Goal: Task Accomplishment & Management: Use online tool/utility

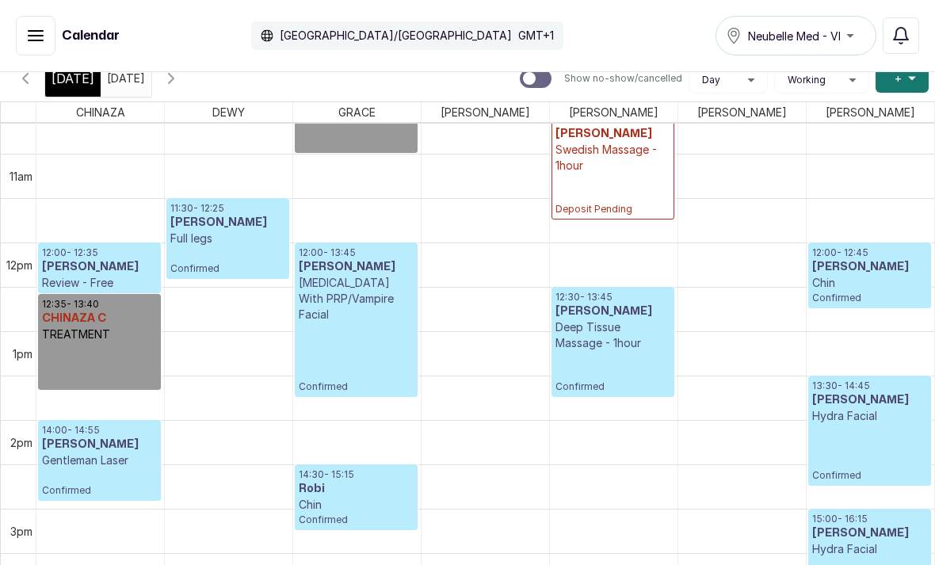
scroll to position [946, 0]
click at [907, 89] on button "Add +" at bounding box center [902, 78] width 53 height 29
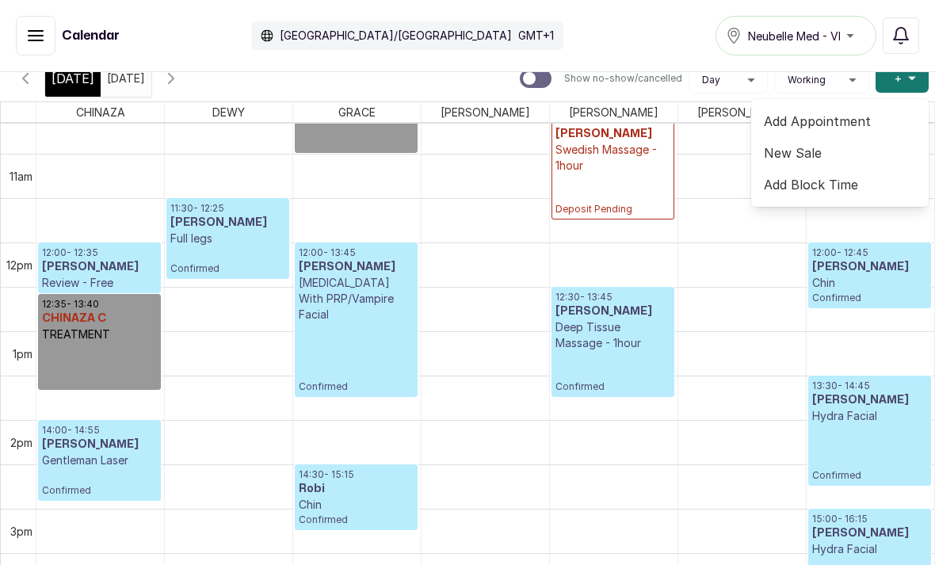
click at [813, 193] on span "Add Block Time" at bounding box center [840, 184] width 152 height 19
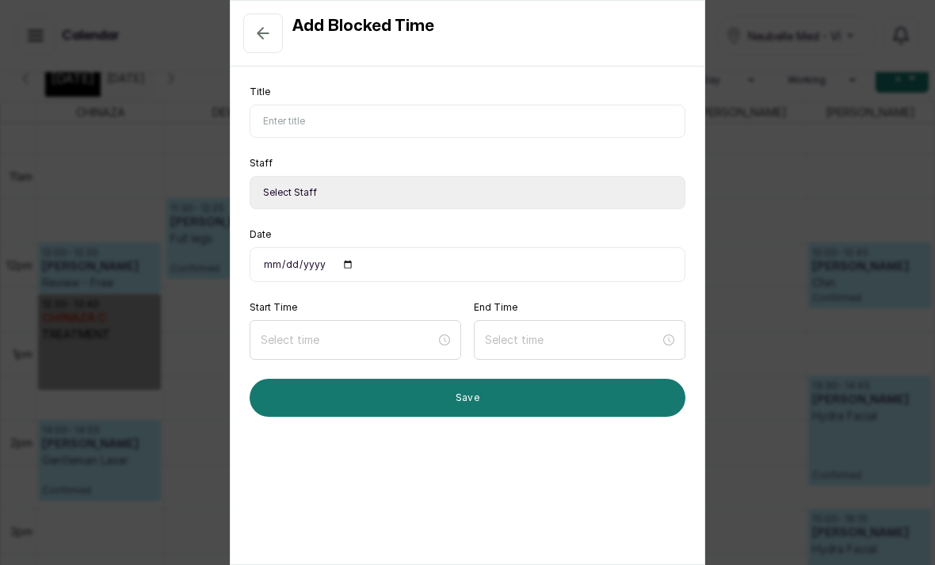
click at [577, 125] on input "Title" at bounding box center [468, 121] width 436 height 33
type input "Interview"
click at [448, 179] on select "Select Staff [PERSON_NAME] - Aesthetician [PERSON_NAME] S [PERSON_NAME] M [PERS…" at bounding box center [468, 192] width 436 height 33
select select "587d7cd8-4736-47ff-a9a7-c13fbb947d4b"
click at [386, 261] on input "Date" at bounding box center [468, 264] width 436 height 35
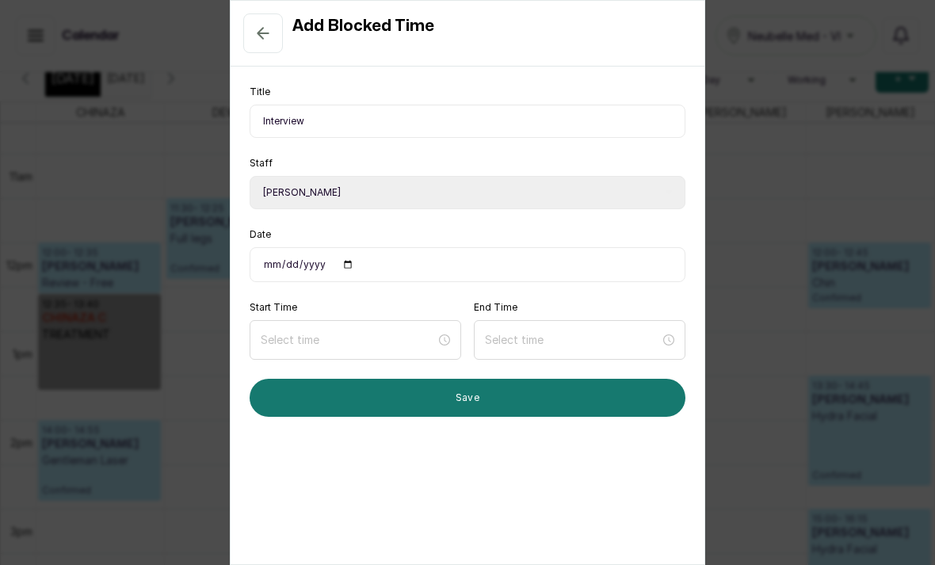
type input "[DATE]"
click at [333, 344] on input at bounding box center [348, 339] width 175 height 17
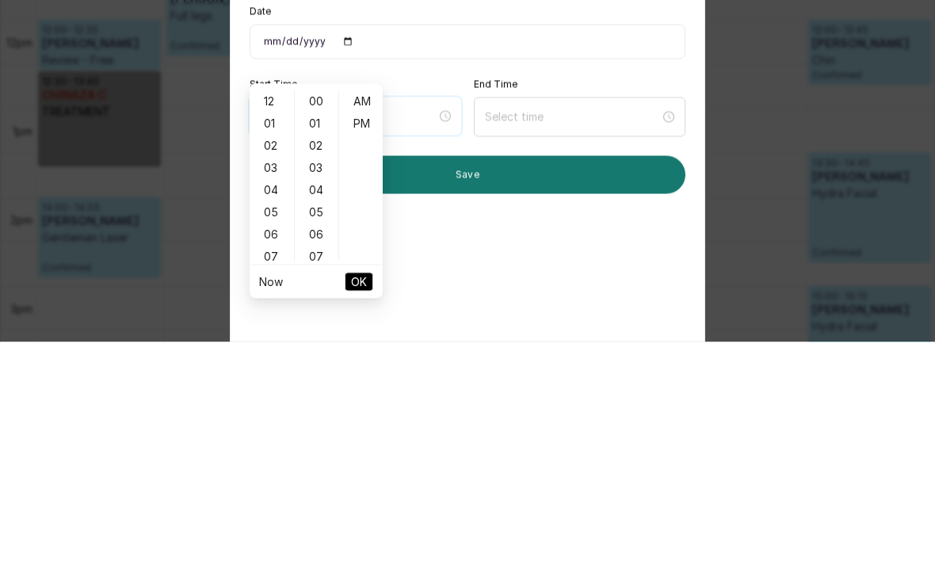
scroll to position [53, 0]
click at [281, 335] on div "01" at bounding box center [272, 346] width 38 height 22
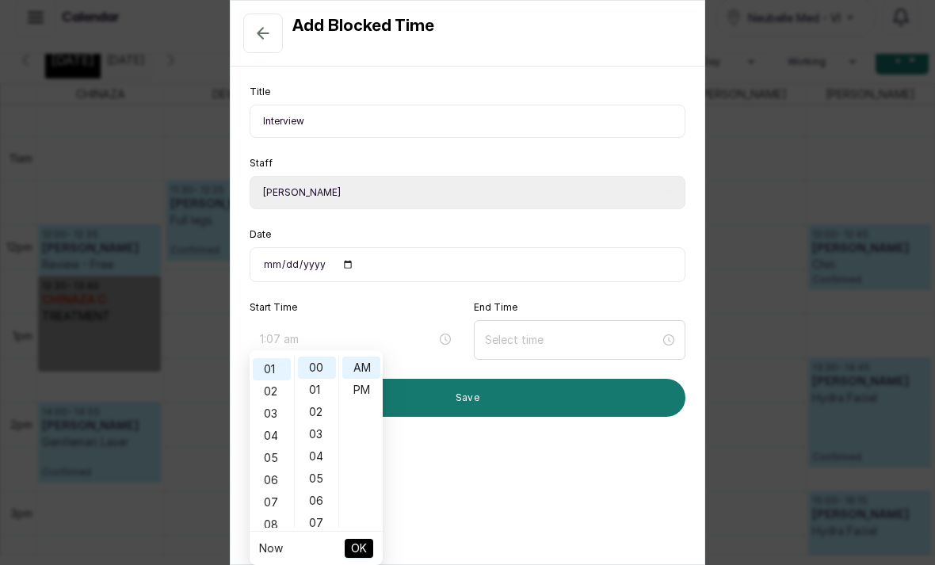
click at [313, 512] on div "07" at bounding box center [317, 523] width 38 height 22
click at [315, 514] on div "14" at bounding box center [317, 525] width 38 height 22
click at [309, 514] on div "21" at bounding box center [317, 525] width 38 height 22
click at [310, 514] on div "28" at bounding box center [317, 525] width 38 height 22
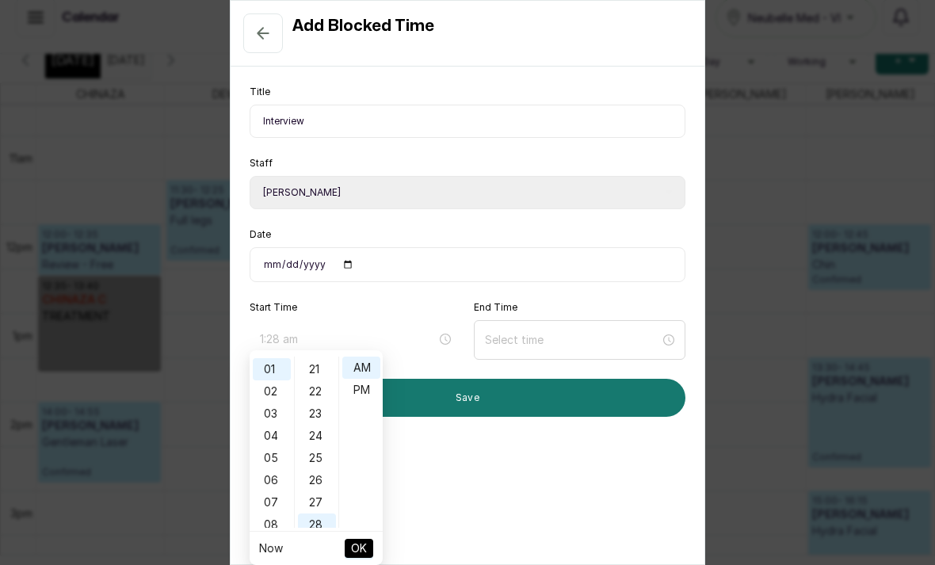
scroll to position [620, 0]
click at [304, 514] on div "35" at bounding box center [317, 525] width 38 height 22
click at [304, 514] on div "42" at bounding box center [317, 525] width 38 height 22
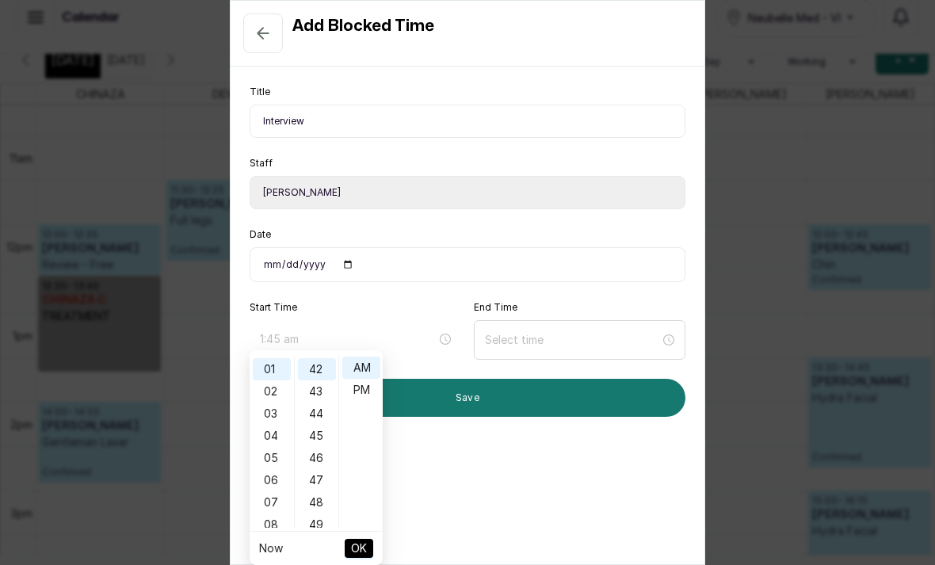
click at [320, 425] on div "45" at bounding box center [317, 436] width 38 height 22
type input "1:45 pm"
click at [361, 379] on div "PM" at bounding box center [361, 390] width 38 height 22
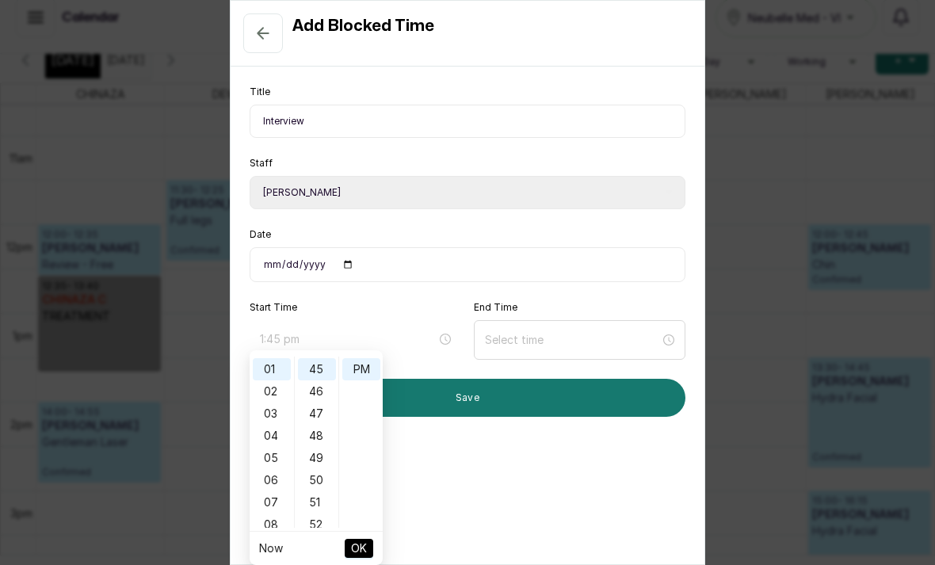
click at [364, 533] on span "OK" at bounding box center [359, 548] width 16 height 30
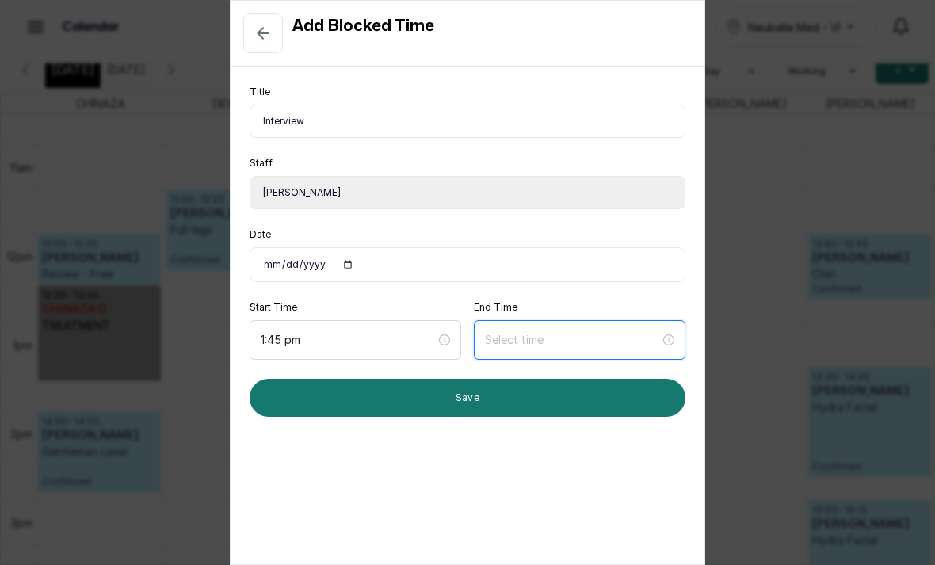
click at [575, 331] on input at bounding box center [572, 339] width 175 height 17
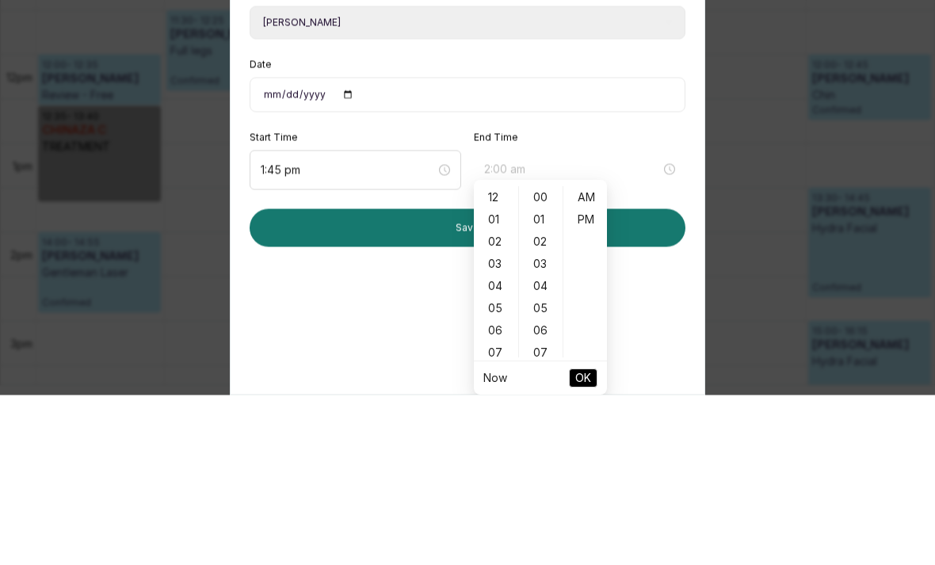
click at [498, 401] on div "02" at bounding box center [496, 412] width 38 height 22
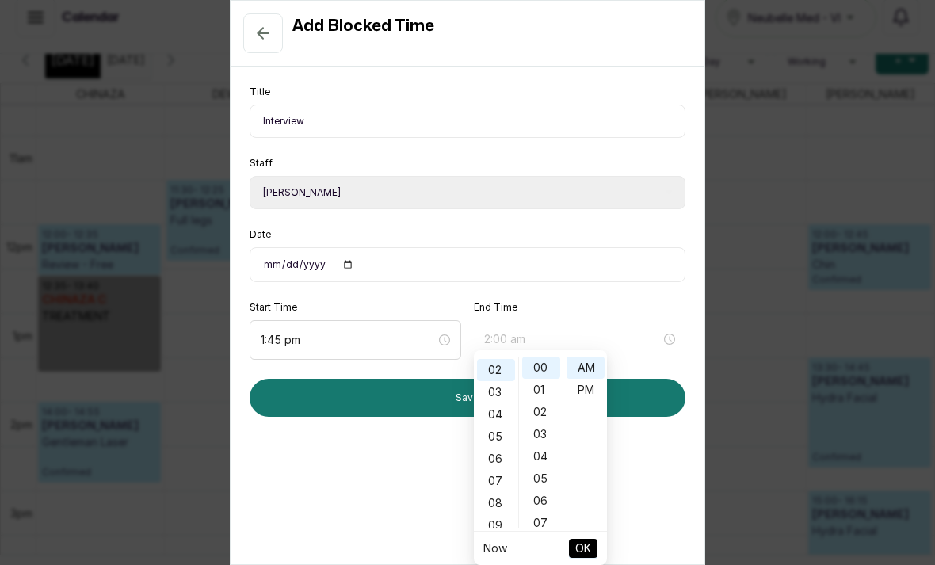
scroll to position [43, 0]
click at [544, 490] on div "06" at bounding box center [541, 501] width 38 height 22
click at [545, 491] on div "12" at bounding box center [541, 502] width 38 height 22
click at [545, 491] on div "18" at bounding box center [541, 502] width 38 height 22
click at [541, 491] on div "24" at bounding box center [541, 502] width 38 height 22
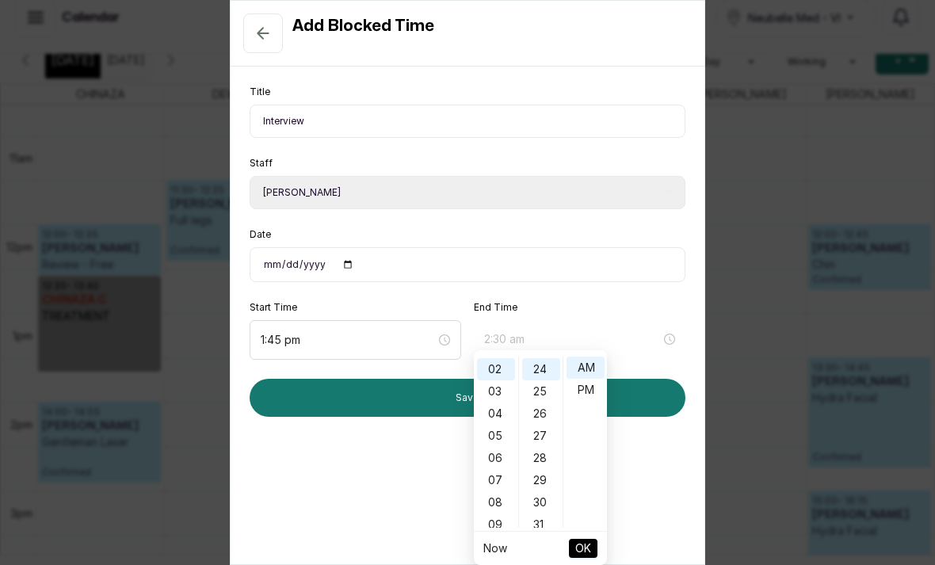
click at [541, 491] on div "30" at bounding box center [541, 502] width 38 height 22
click at [537, 514] on div "37" at bounding box center [541, 525] width 38 height 22
click at [546, 514] on div "44" at bounding box center [541, 525] width 38 height 22
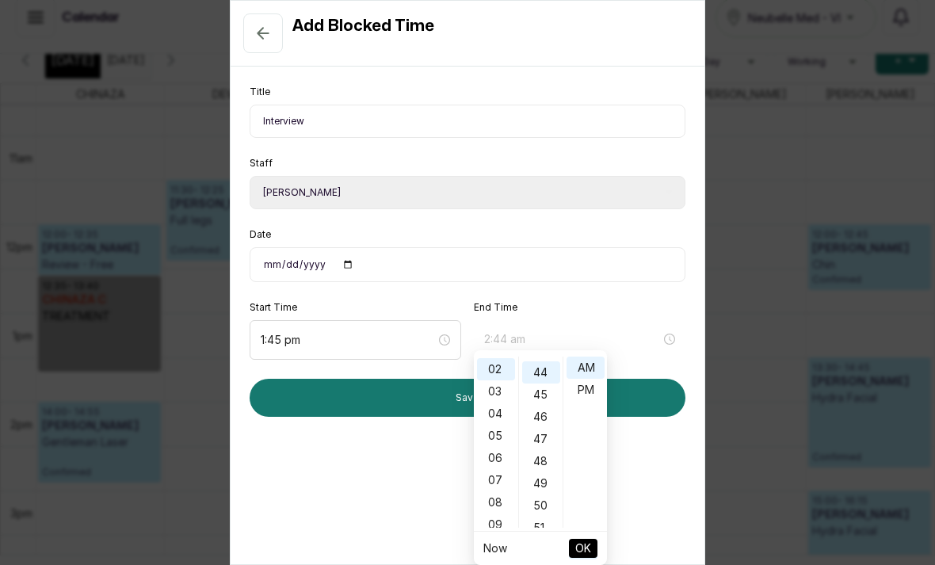
scroll to position [975, 0]
click at [545, 380] on div "45" at bounding box center [541, 391] width 38 height 22
type input "2:45 pm"
click at [589, 379] on div "PM" at bounding box center [586, 390] width 38 height 22
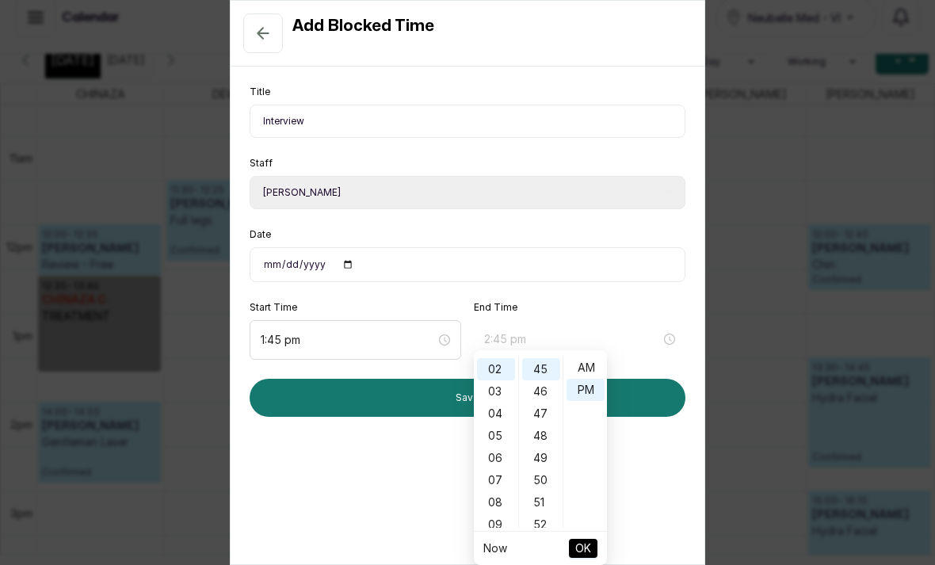
scroll to position [21, 0]
click at [594, 539] on button "OK" at bounding box center [583, 548] width 29 height 19
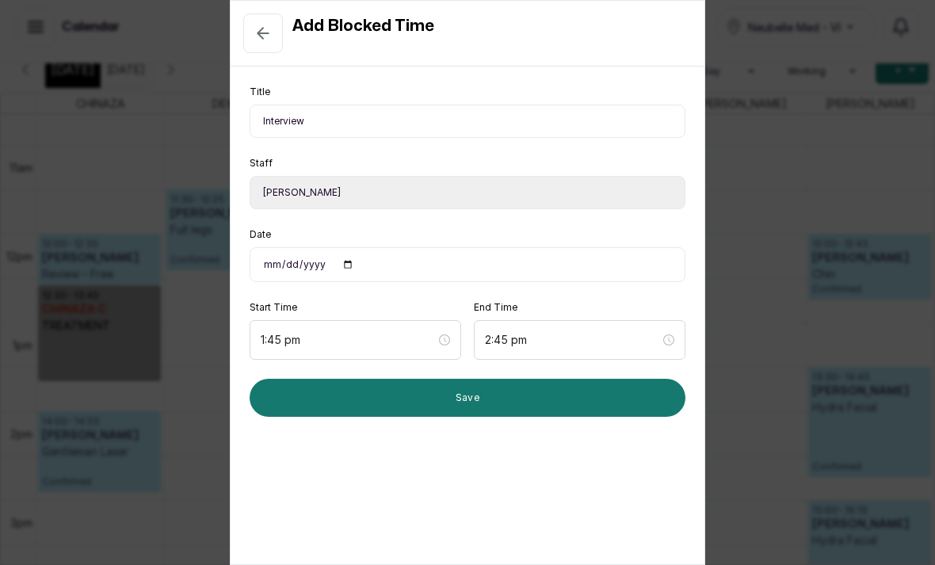
click at [614, 379] on button "Save" at bounding box center [468, 398] width 436 height 38
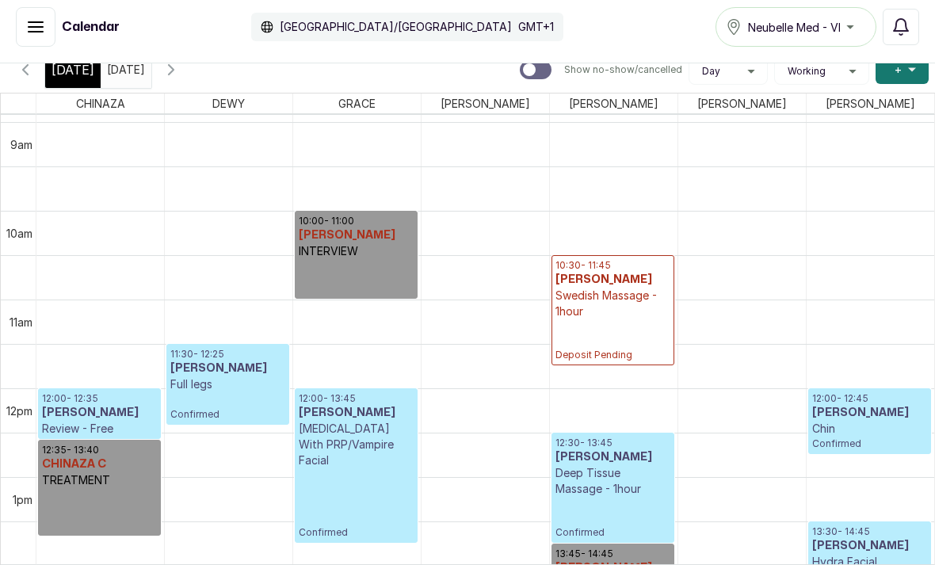
scroll to position [793, 0]
click at [71, 60] on span "[DATE]" at bounding box center [73, 69] width 43 height 19
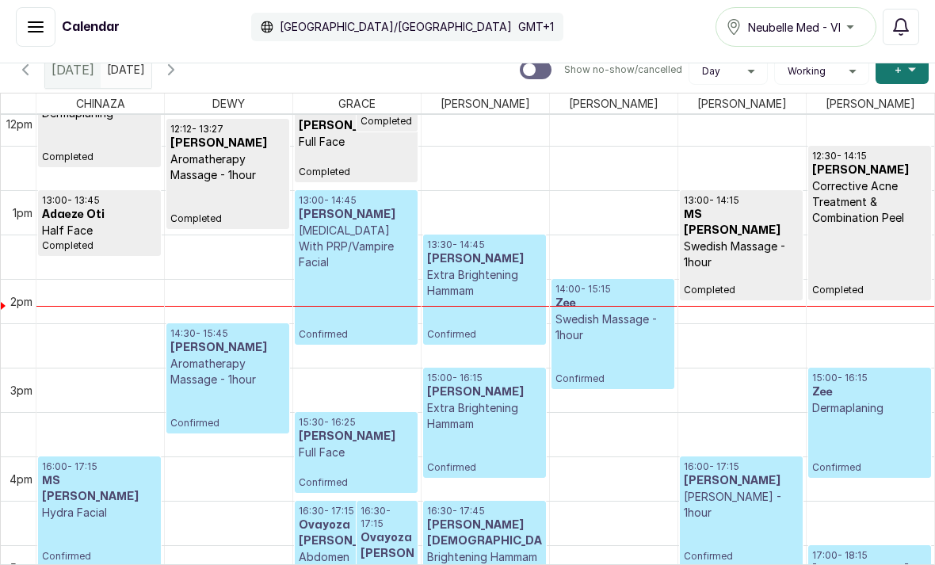
scroll to position [1072, 0]
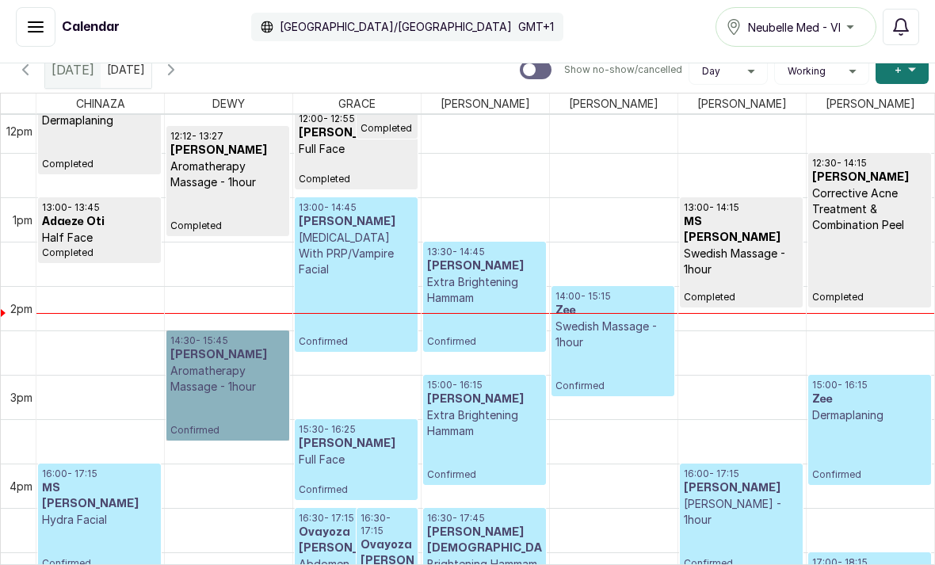
click at [220, 365] on link "14:30 - 15:45 [PERSON_NAME] Aromatherapy Massage - 1hour Confirmed" at bounding box center [227, 386] width 123 height 110
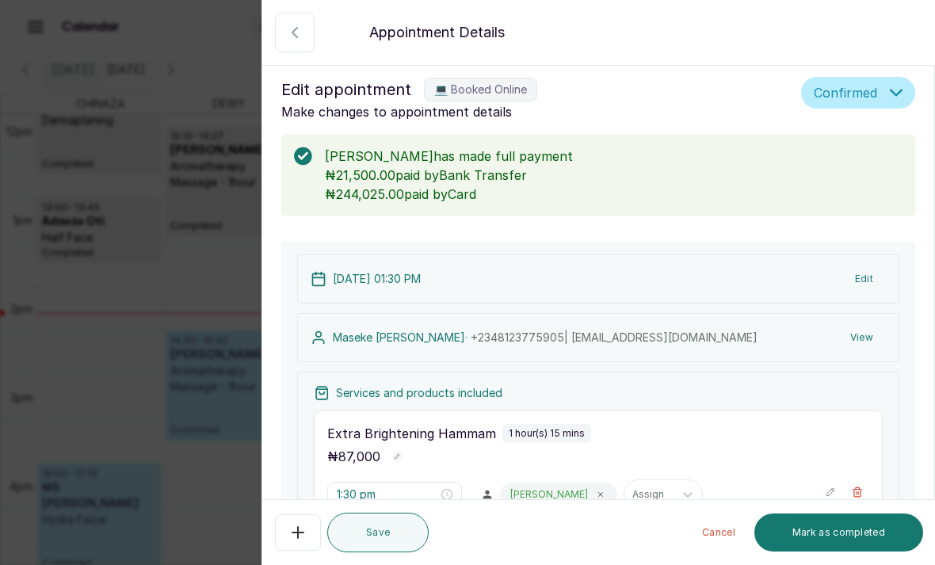
click at [278, 51] on button "Show no-show/cancelled" at bounding box center [295, 33] width 40 height 40
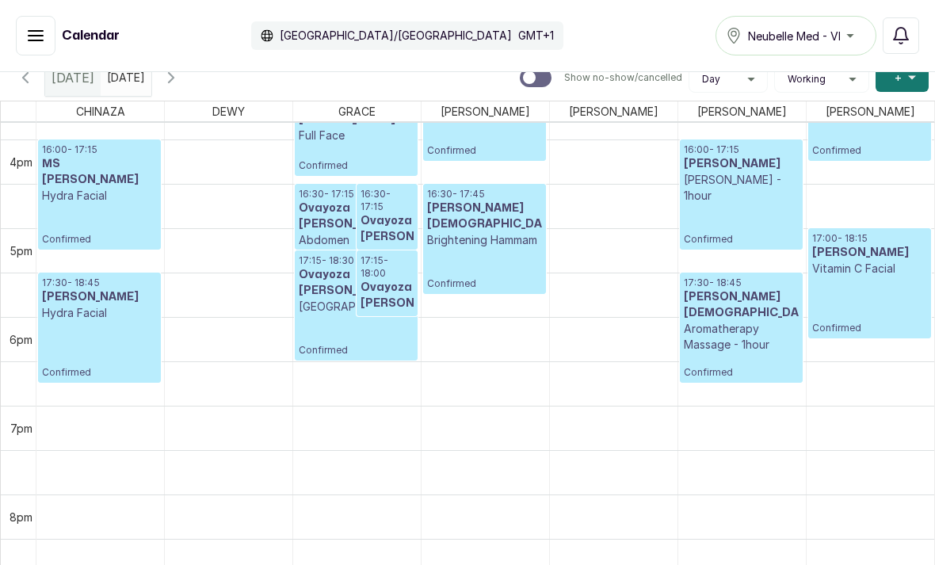
scroll to position [223, 0]
click at [17, 29] on button "Show no-show/cancelled" at bounding box center [36, 36] width 40 height 40
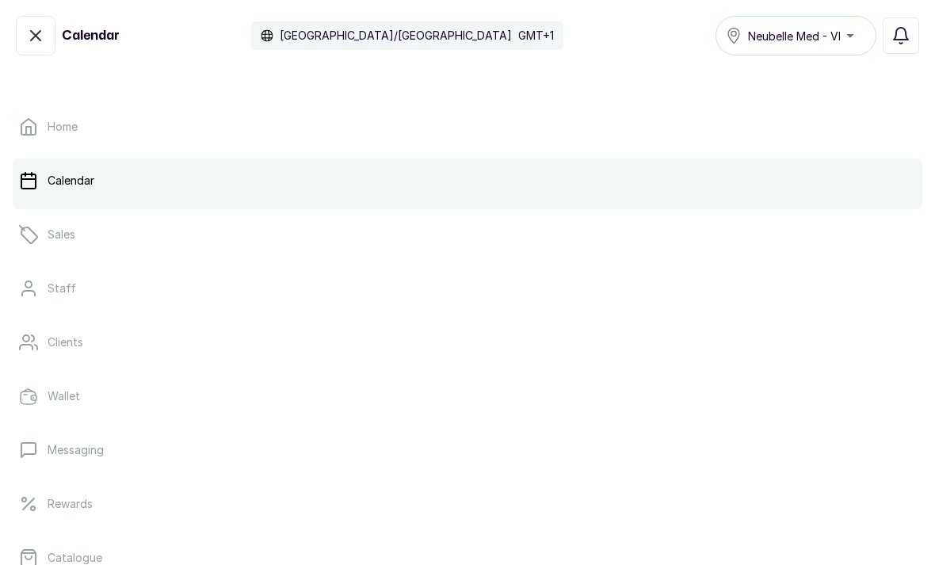
click at [86, 115] on link "Home" at bounding box center [468, 127] width 910 height 44
